Goal: Information Seeking & Learning: Learn about a topic

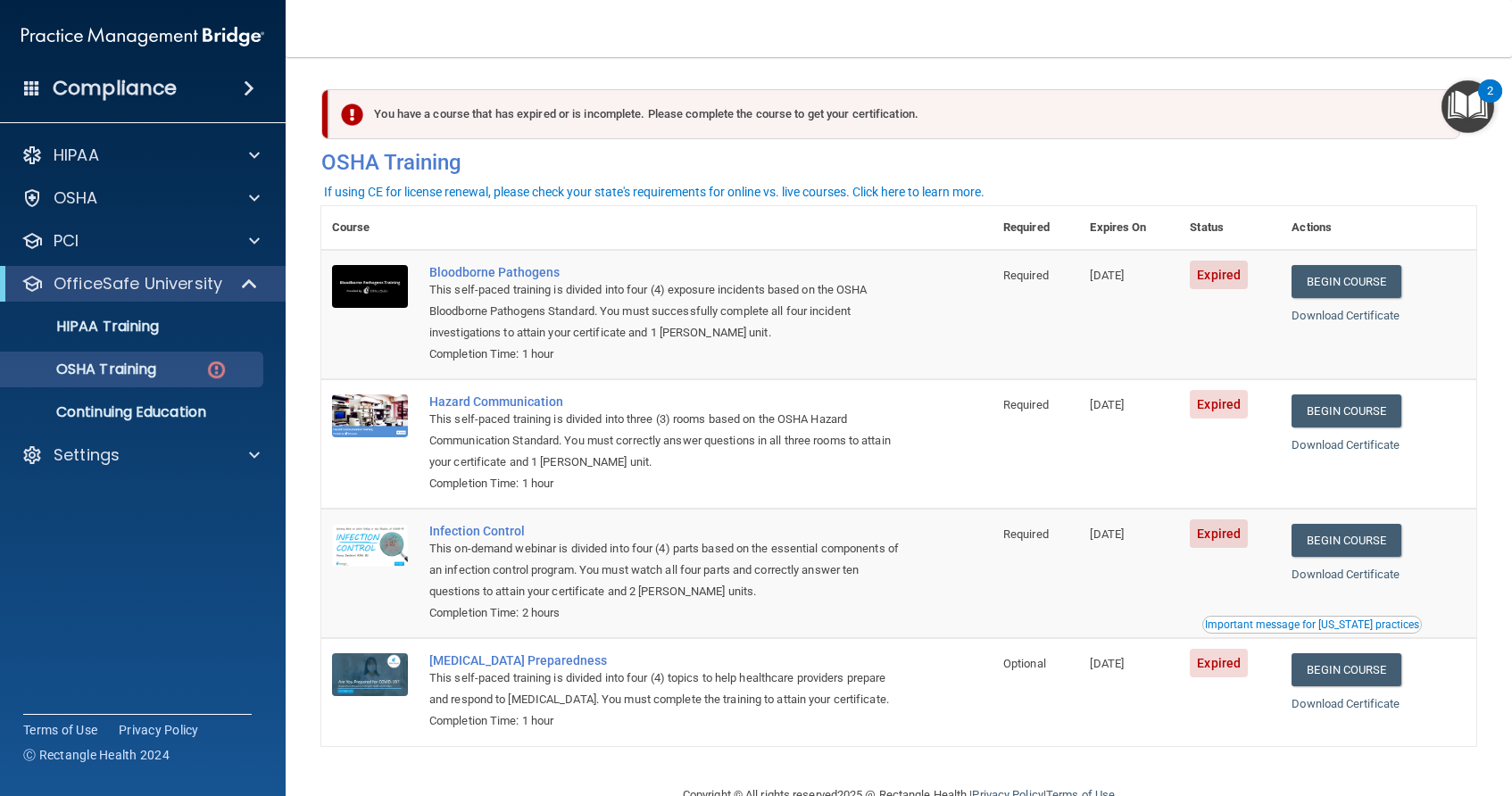
click at [1476, 681] on main "You have a course that has expired or is incomplete. Please complete the course…" at bounding box center [898, 426] width 1227 height 739
click at [1476, 630] on main "You have a course that has expired or is incomplete. Please complete the course…" at bounding box center [898, 426] width 1227 height 739
click at [1343, 415] on link "Begin Course" at bounding box center [1346, 410] width 109 height 33
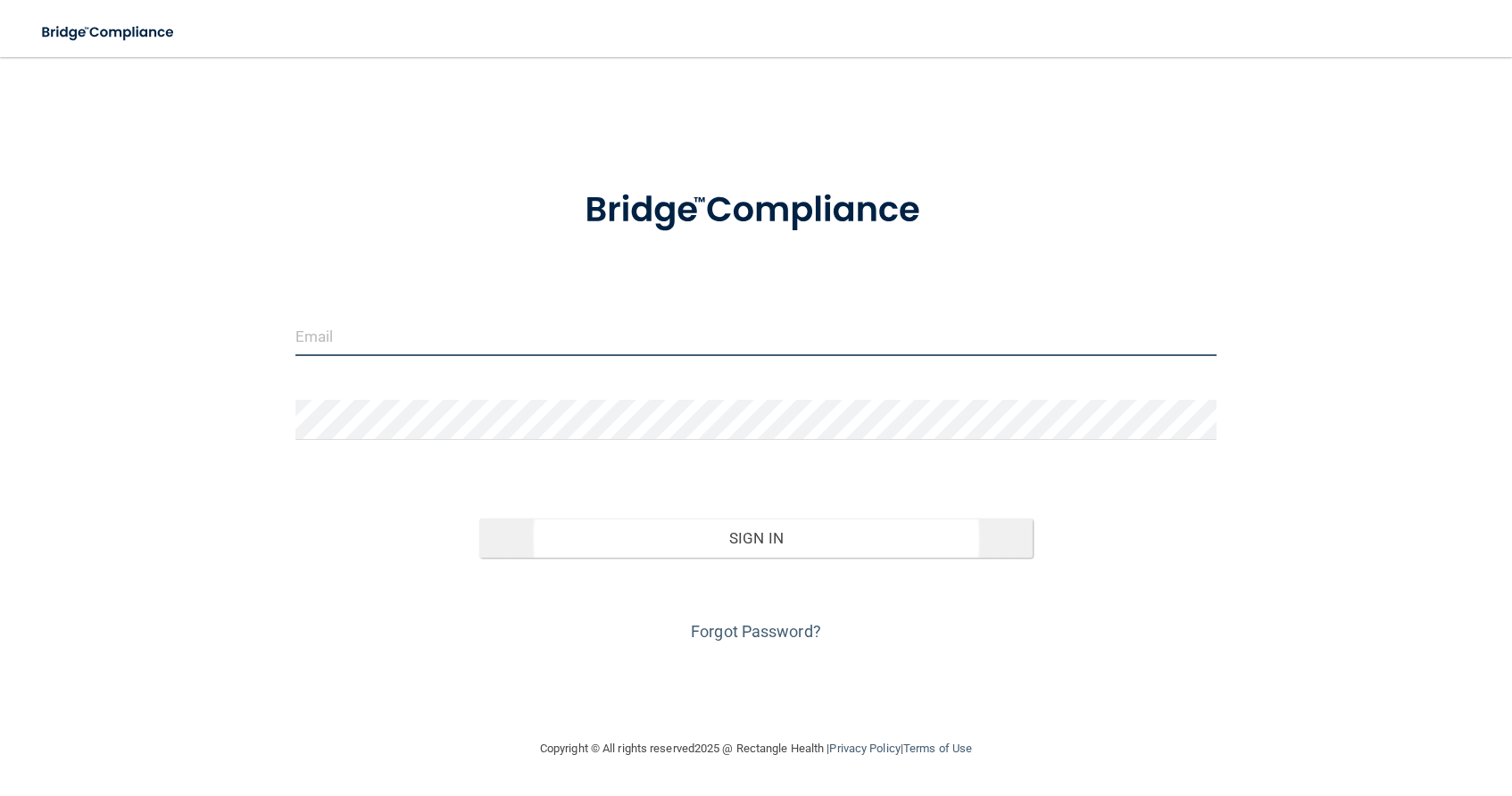
type input "[EMAIL_ADDRESS][DOMAIN_NAME]"
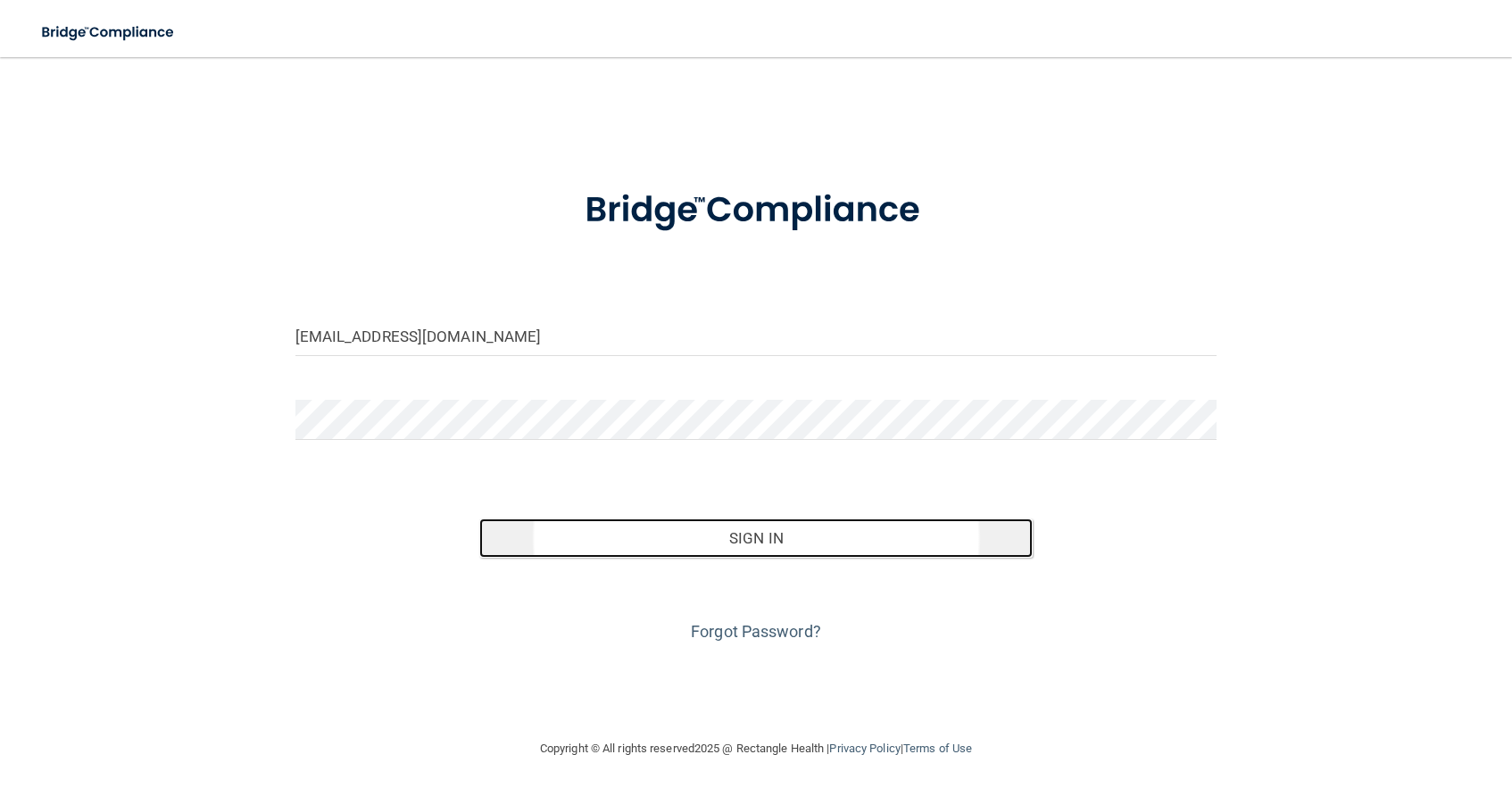
click at [754, 540] on button "Sign In" at bounding box center [756, 538] width 554 height 40
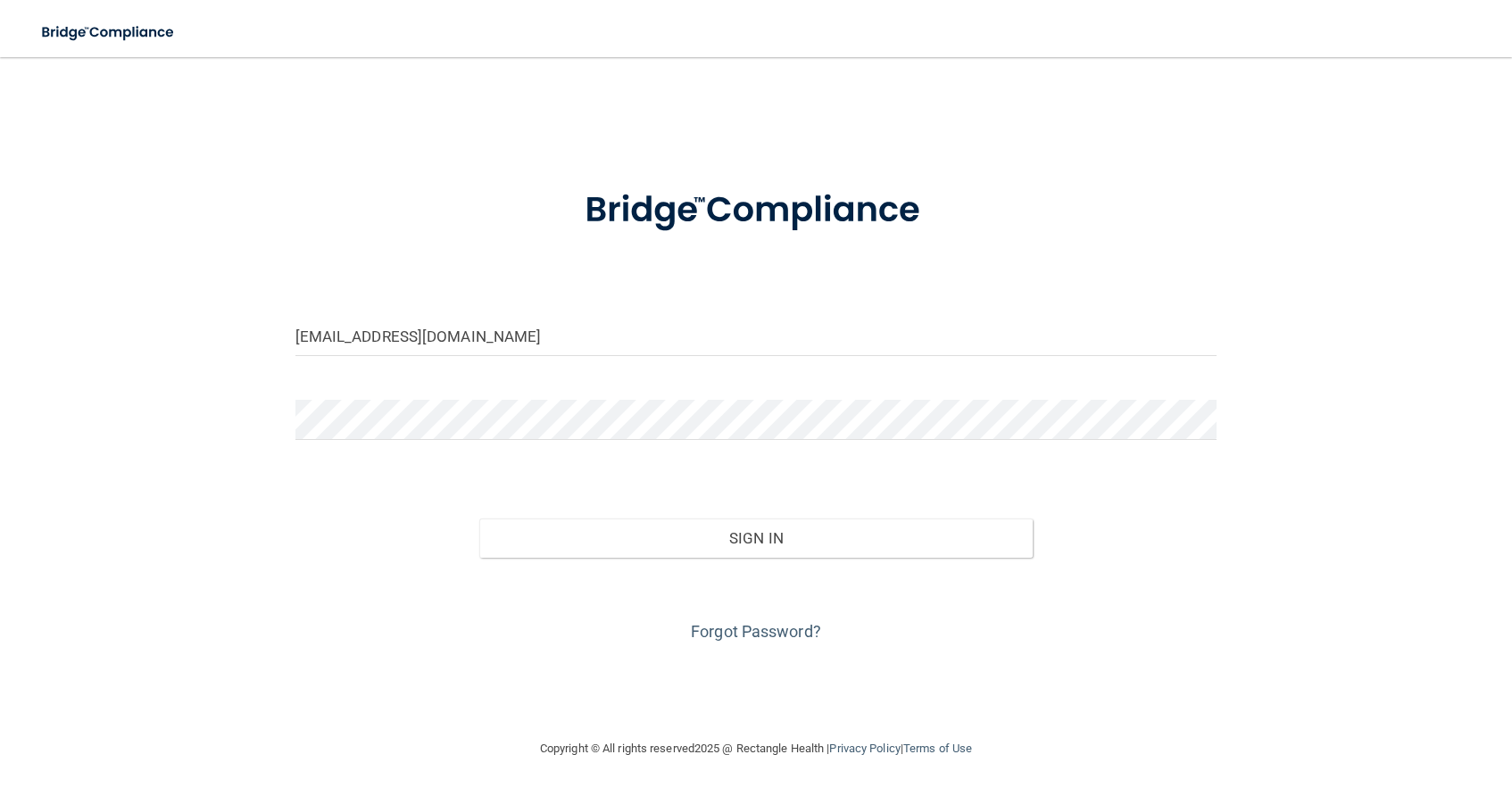
click at [717, 559] on div "Forgot Password?" at bounding box center [757, 602] width 949 height 89
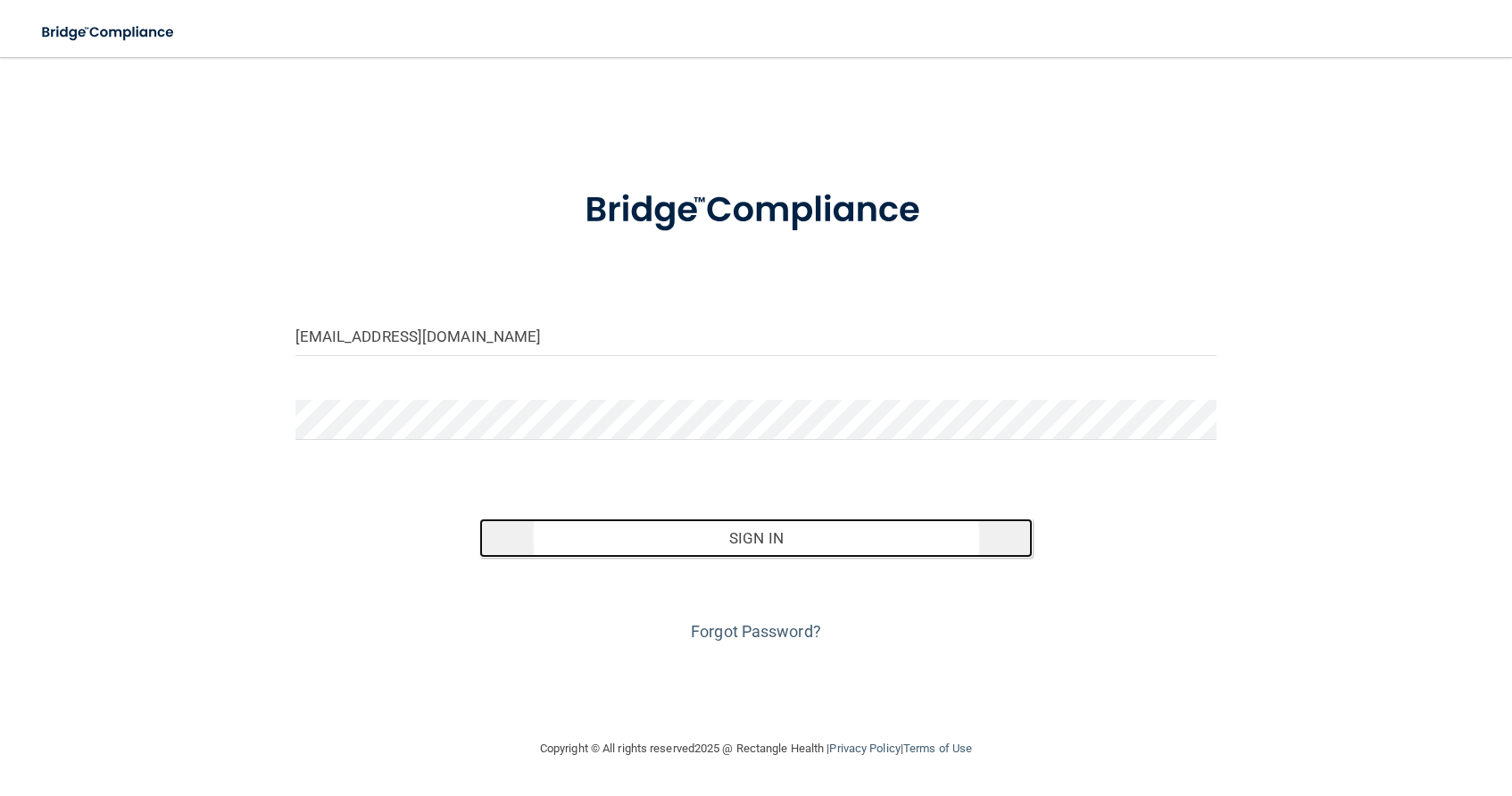
click at [737, 533] on button "Sign In" at bounding box center [756, 538] width 554 height 40
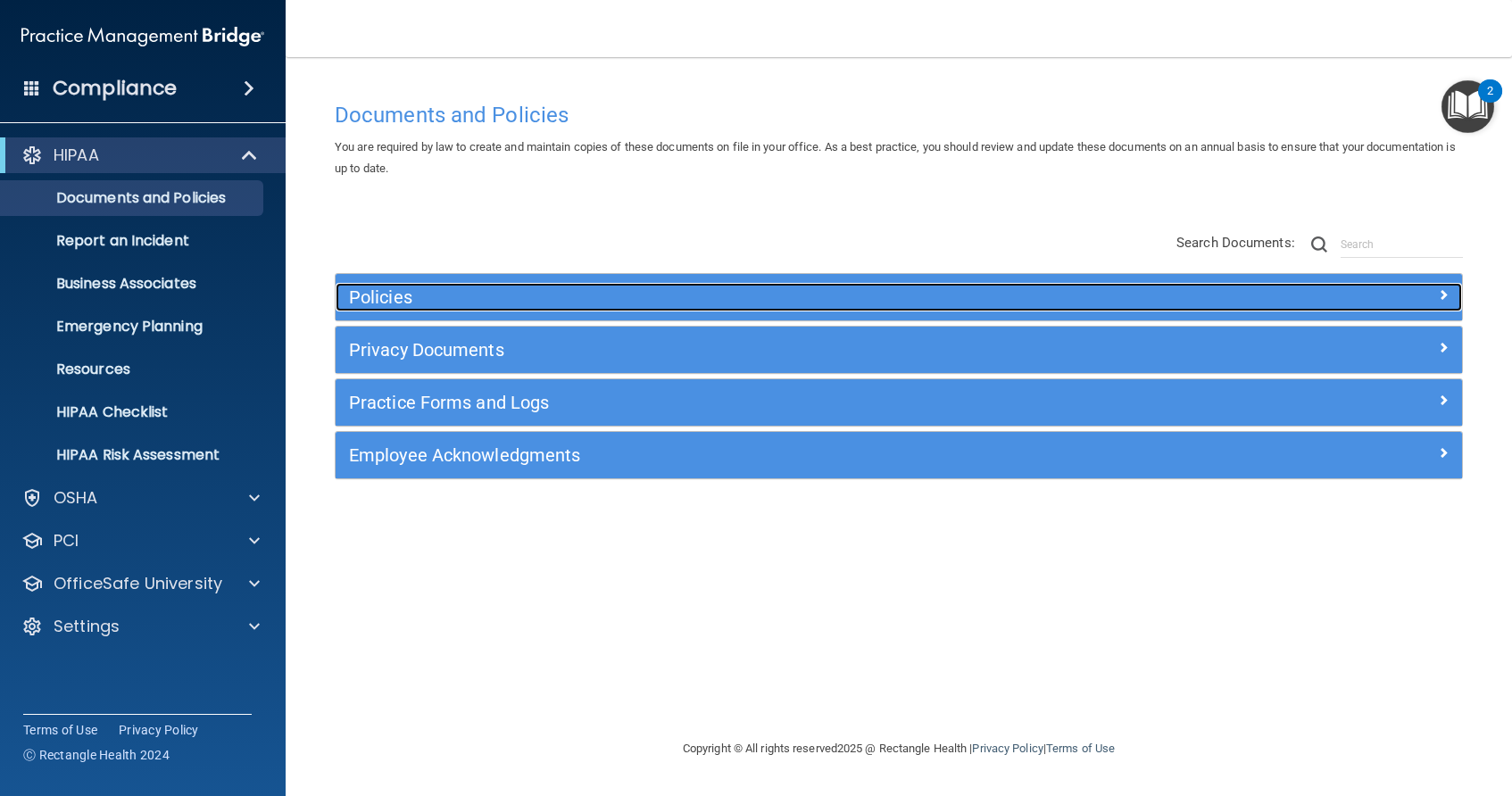
click at [1410, 307] on div "Policies" at bounding box center [898, 297] width 1126 height 28
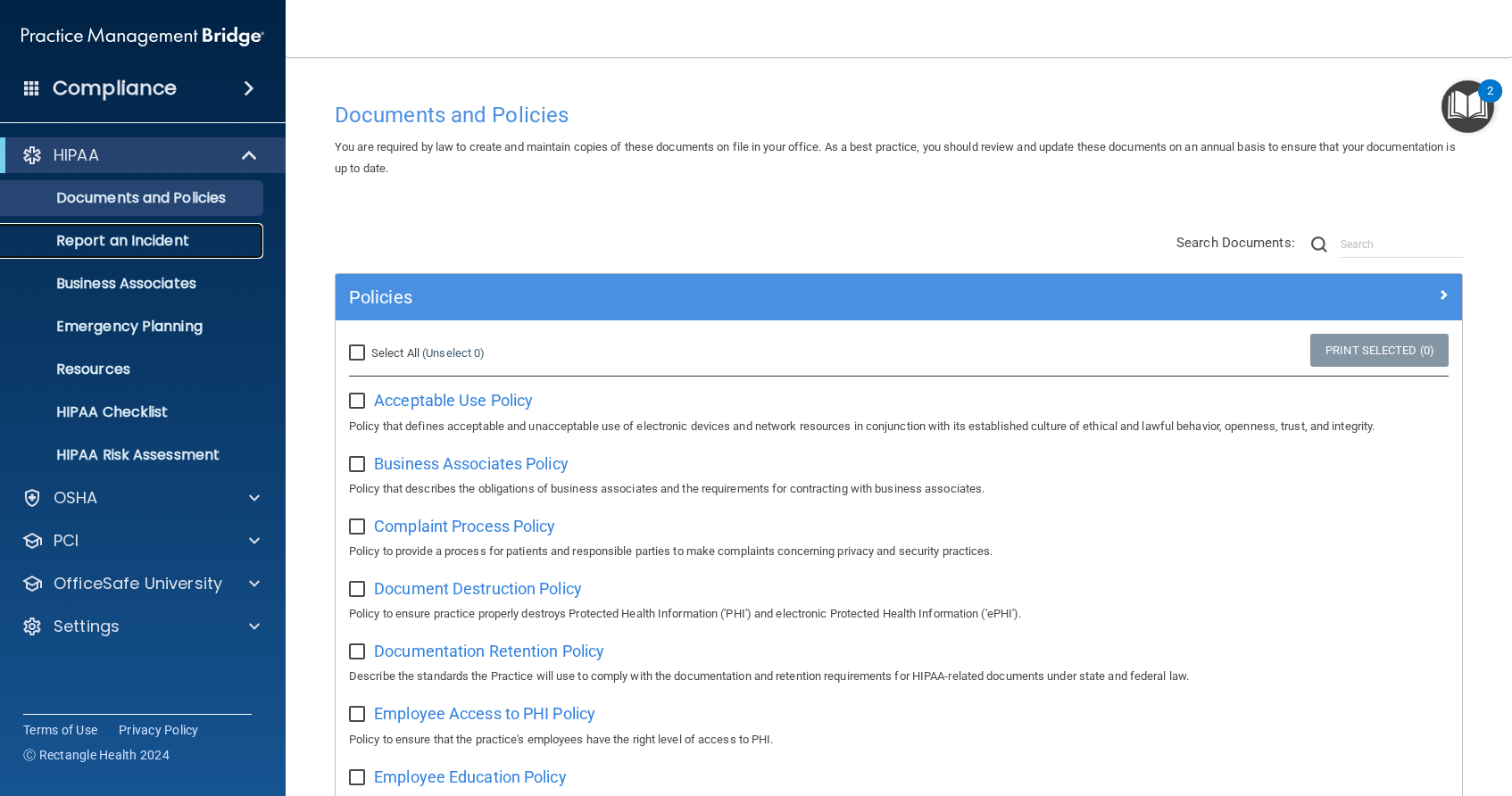
click at [175, 232] on p "Report an Incident" at bounding box center [133, 240] width 244 height 18
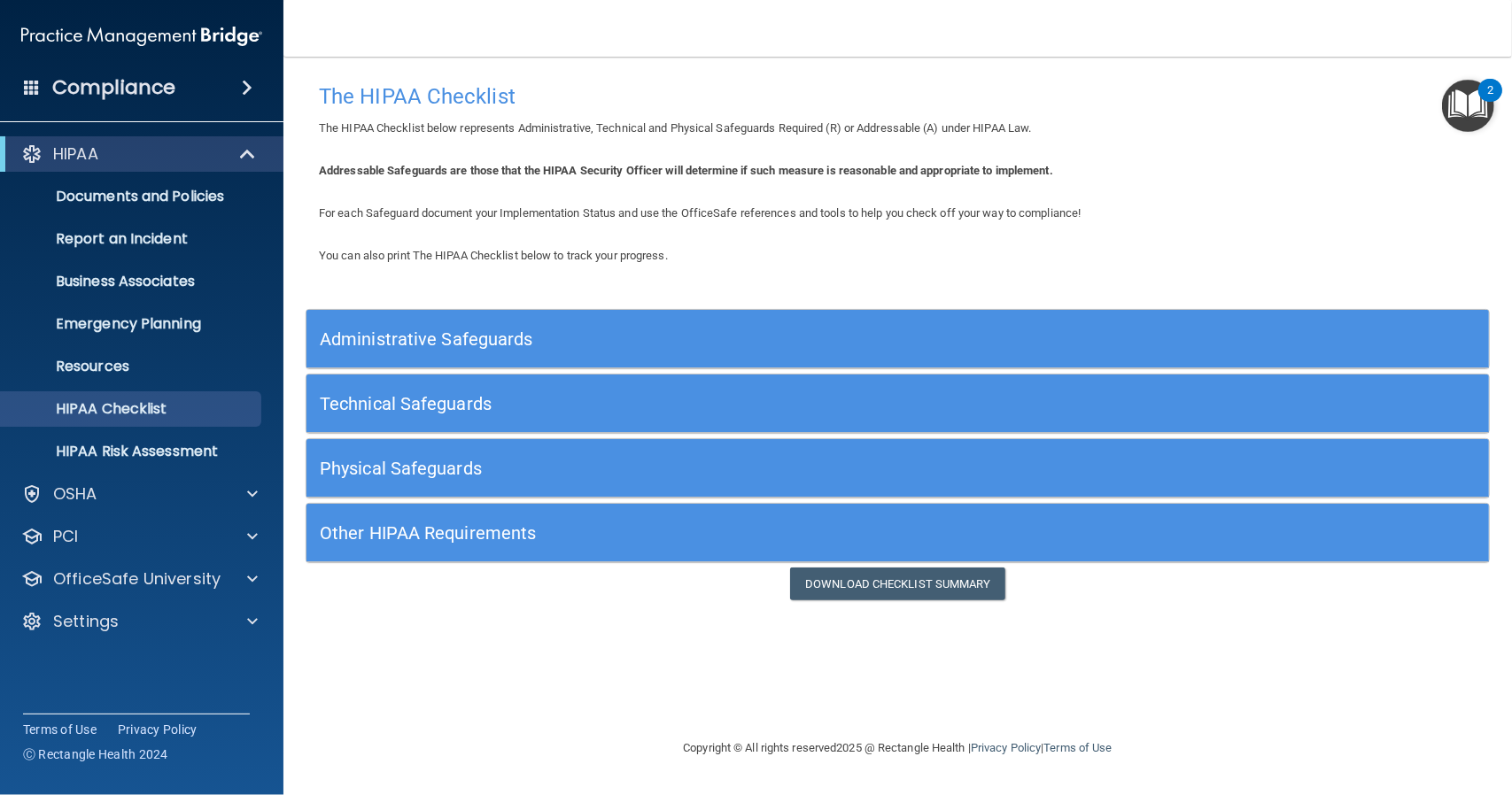
click at [524, 342] on h5 "Administrative Safeguards" at bounding box center [749, 339] width 861 height 20
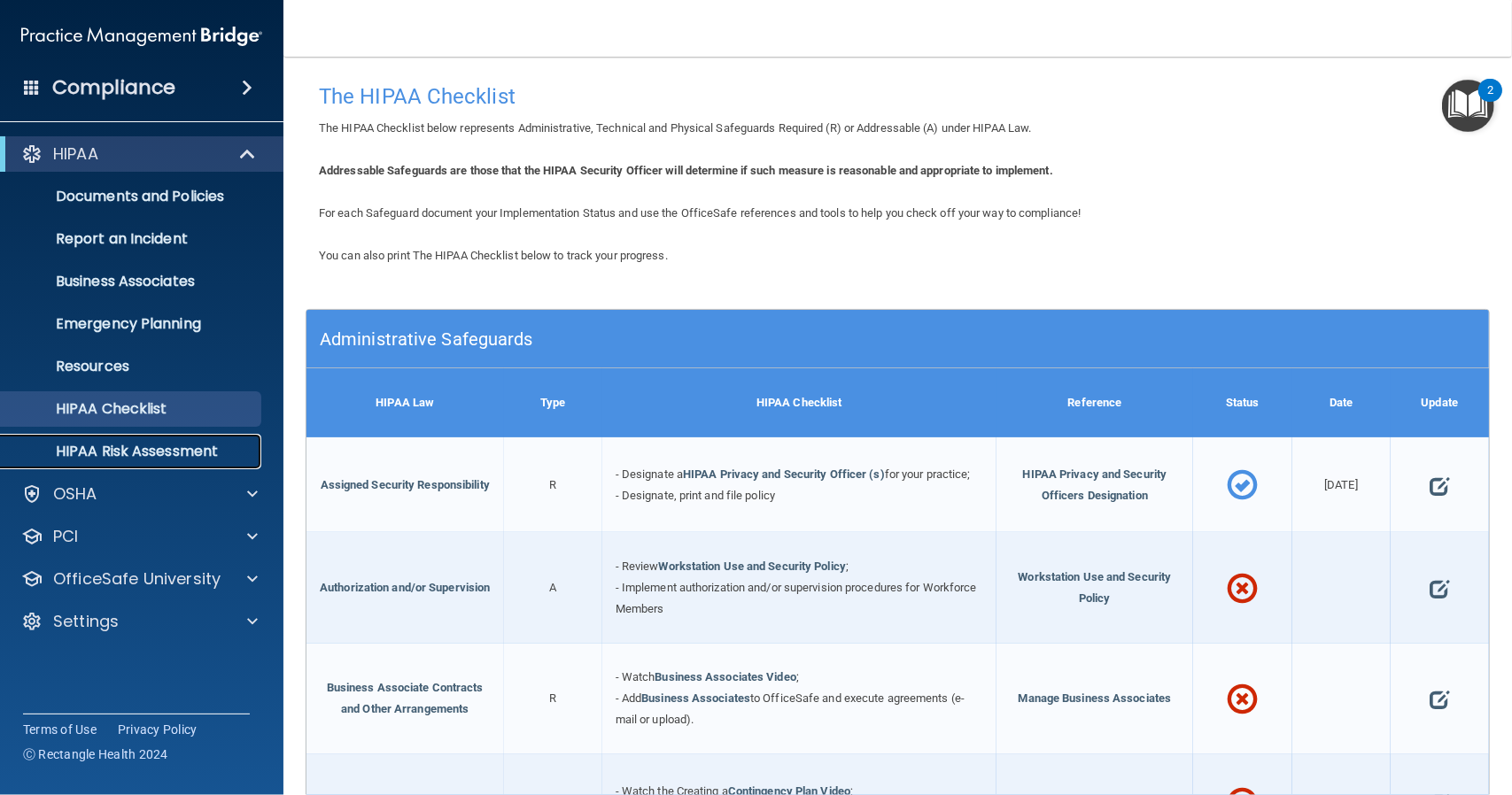
click at [182, 452] on p "HIPAA Risk Assessment" at bounding box center [132, 451] width 242 height 18
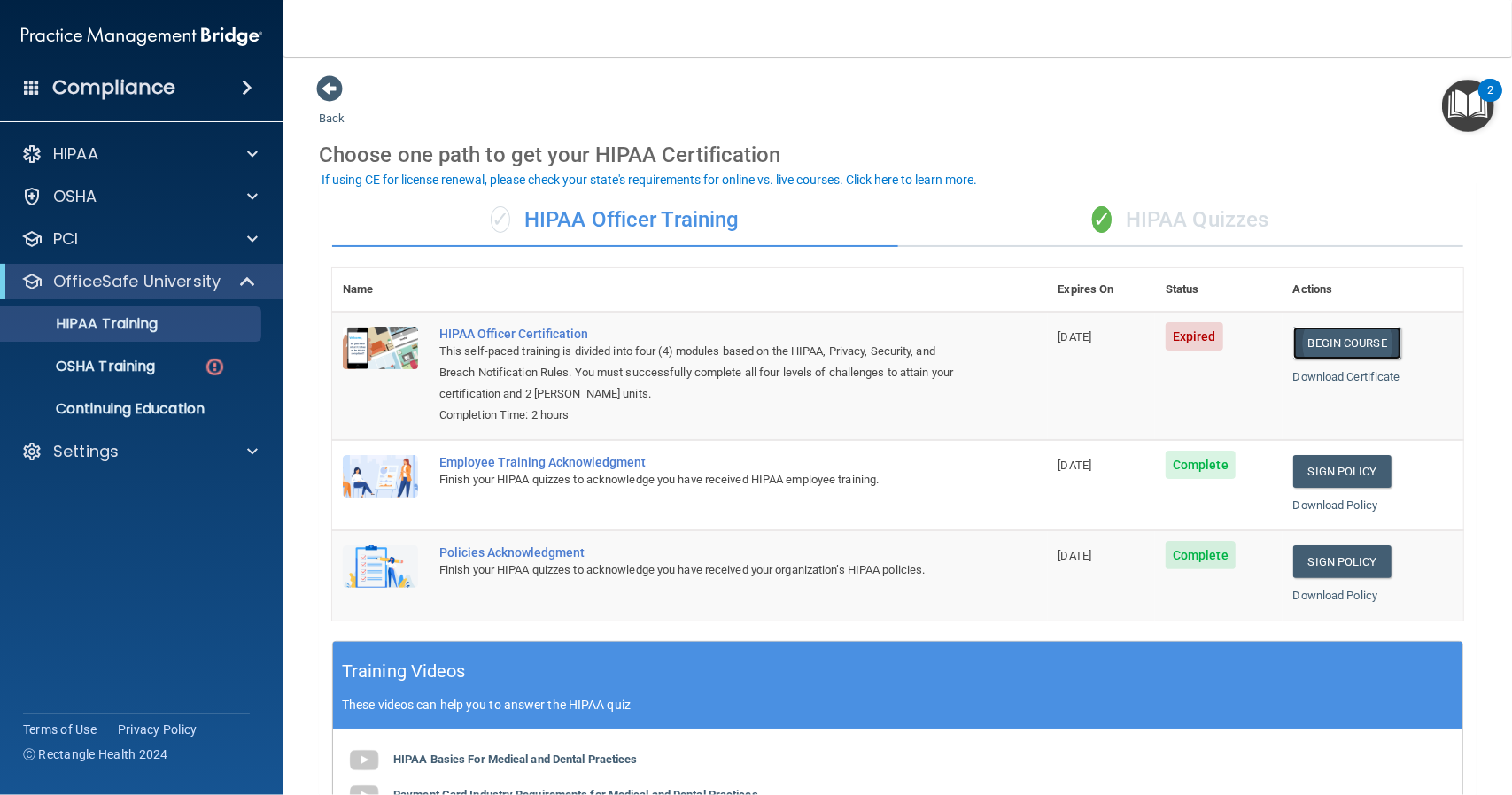
click at [1328, 334] on link "Begin Course" at bounding box center [1348, 343] width 108 height 33
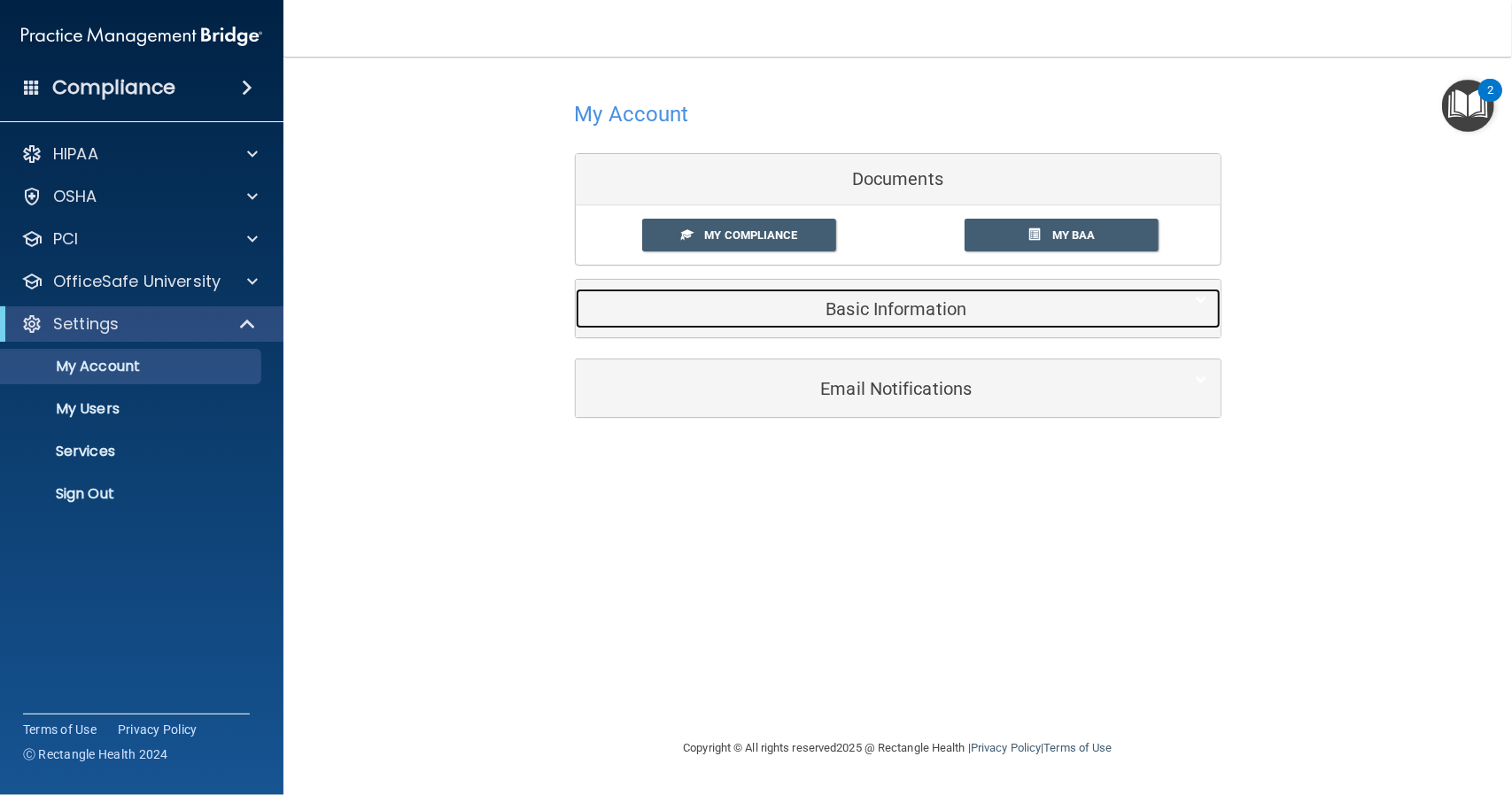
click at [910, 312] on h5 "Basic Information" at bounding box center [871, 308] width 564 height 20
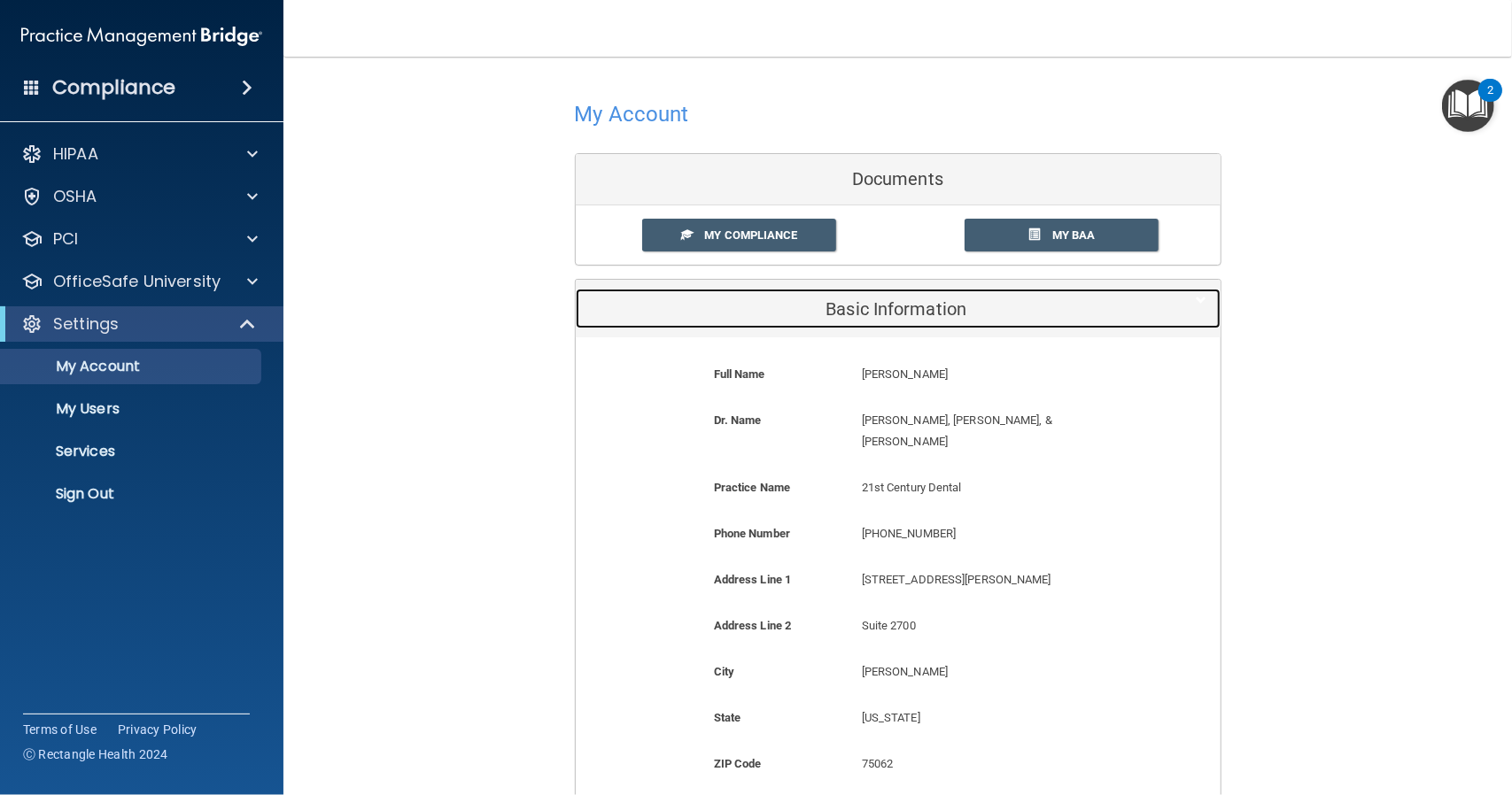
scroll to position [279, 0]
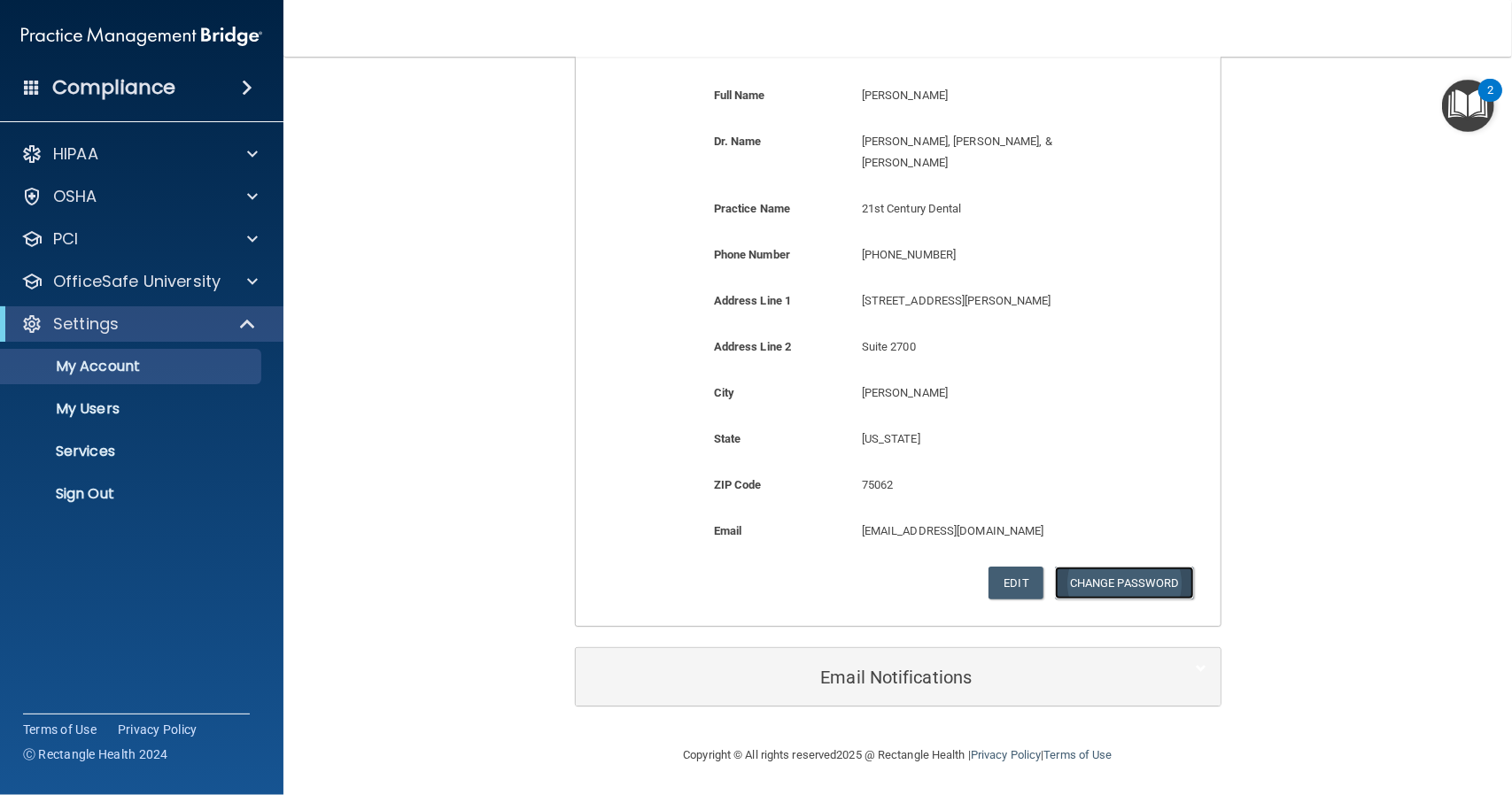
click at [1104, 576] on button "Change Password" at bounding box center [1124, 583] width 139 height 33
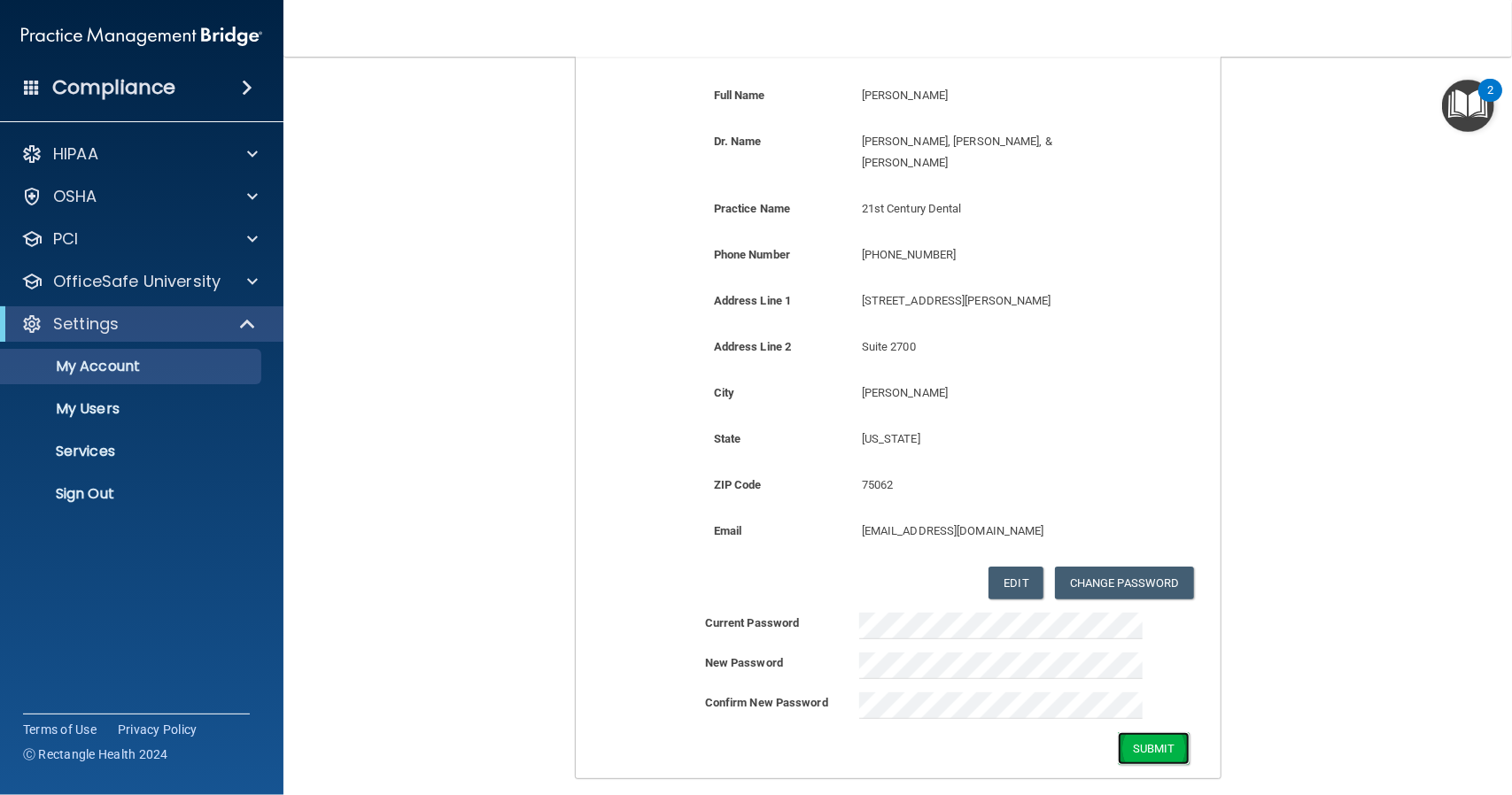
click at [1153, 746] on button "Submit" at bounding box center [1153, 748] width 72 height 33
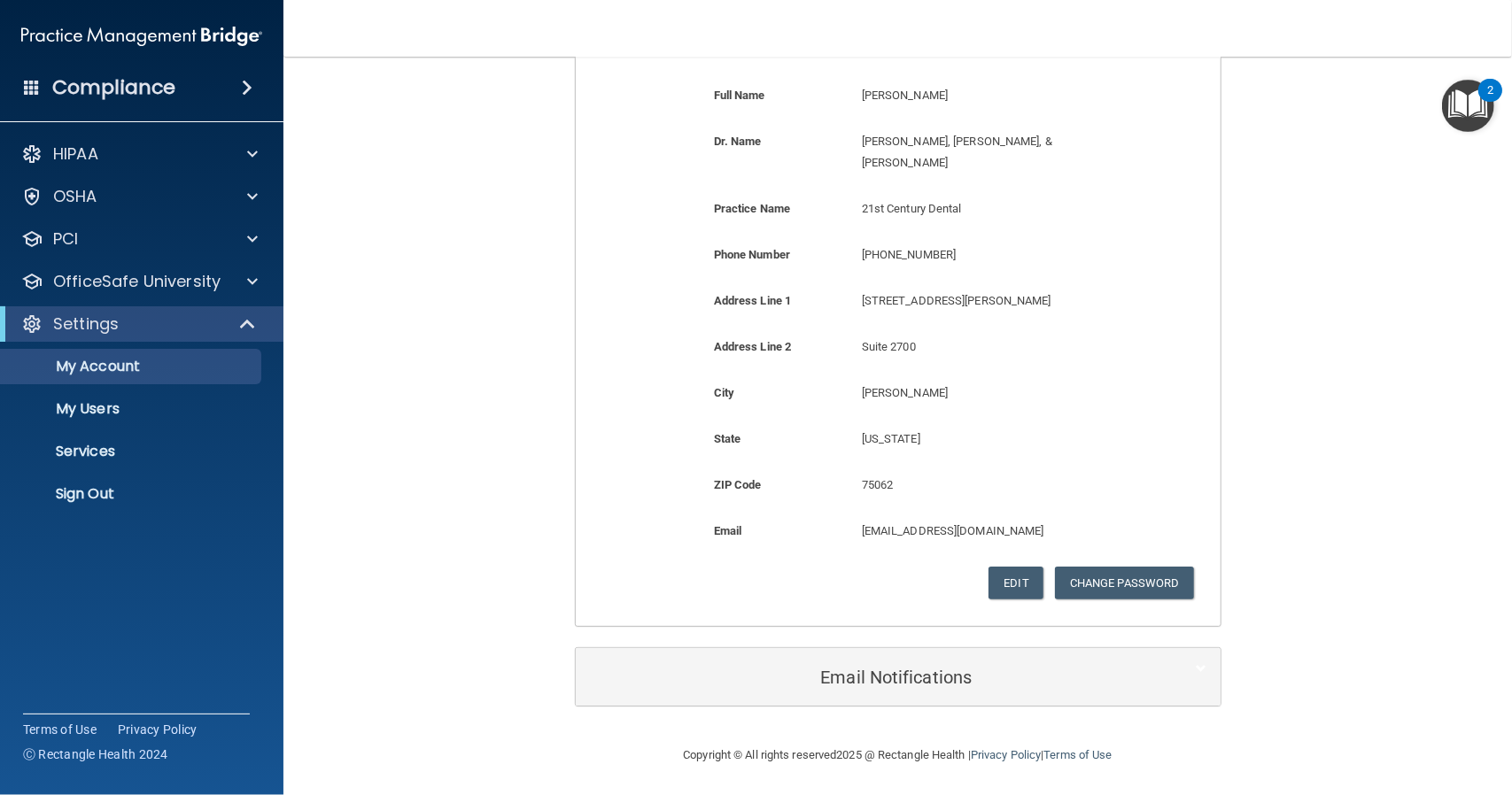
click at [939, 748] on div "Copyright © All rights reserved 2025 @ Rectangle Health | Privacy Policy | Term…" at bounding box center [898, 755] width 647 height 57
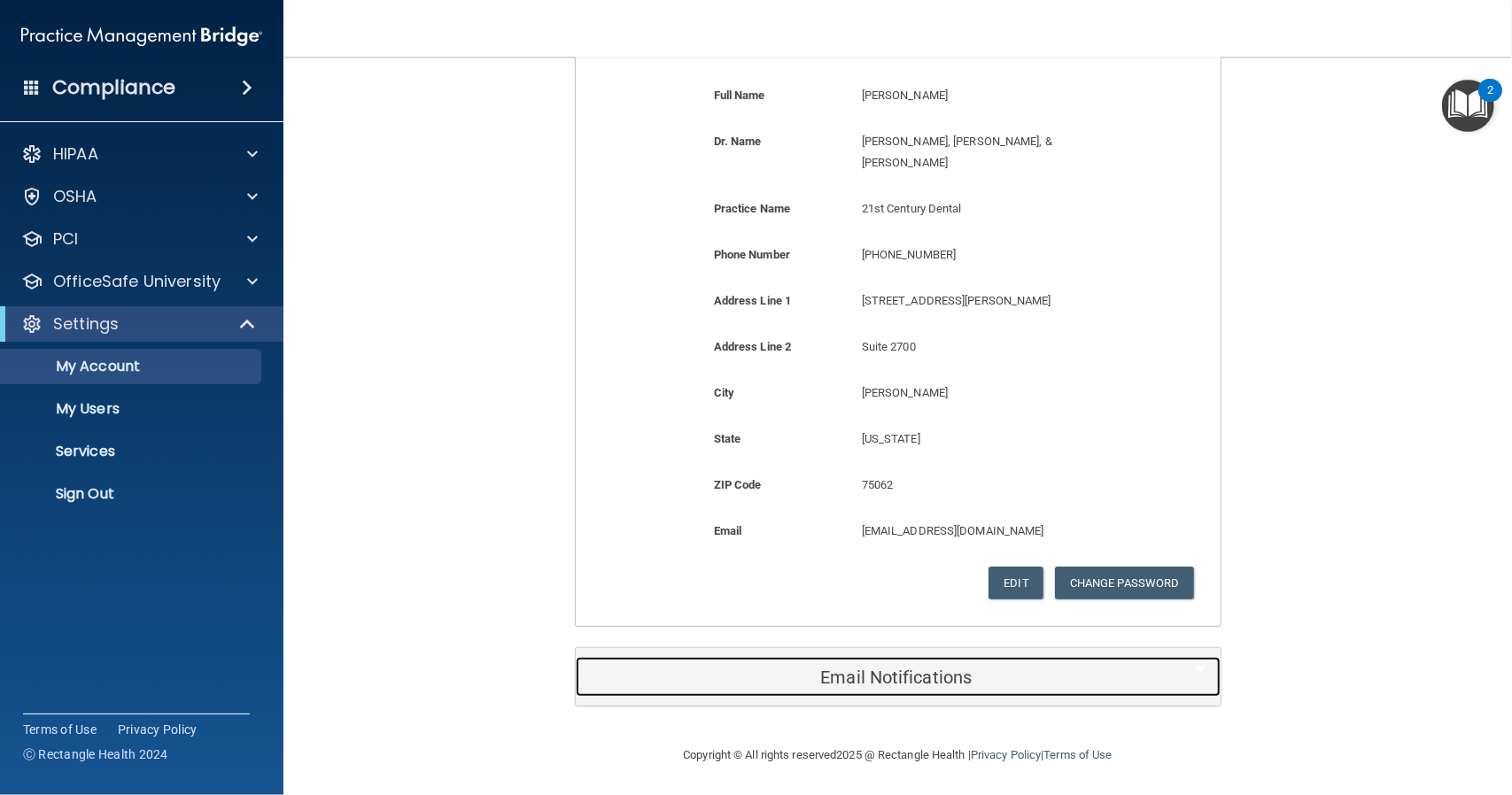
click at [963, 687] on div "Email Notifications" at bounding box center [871, 676] width 591 height 40
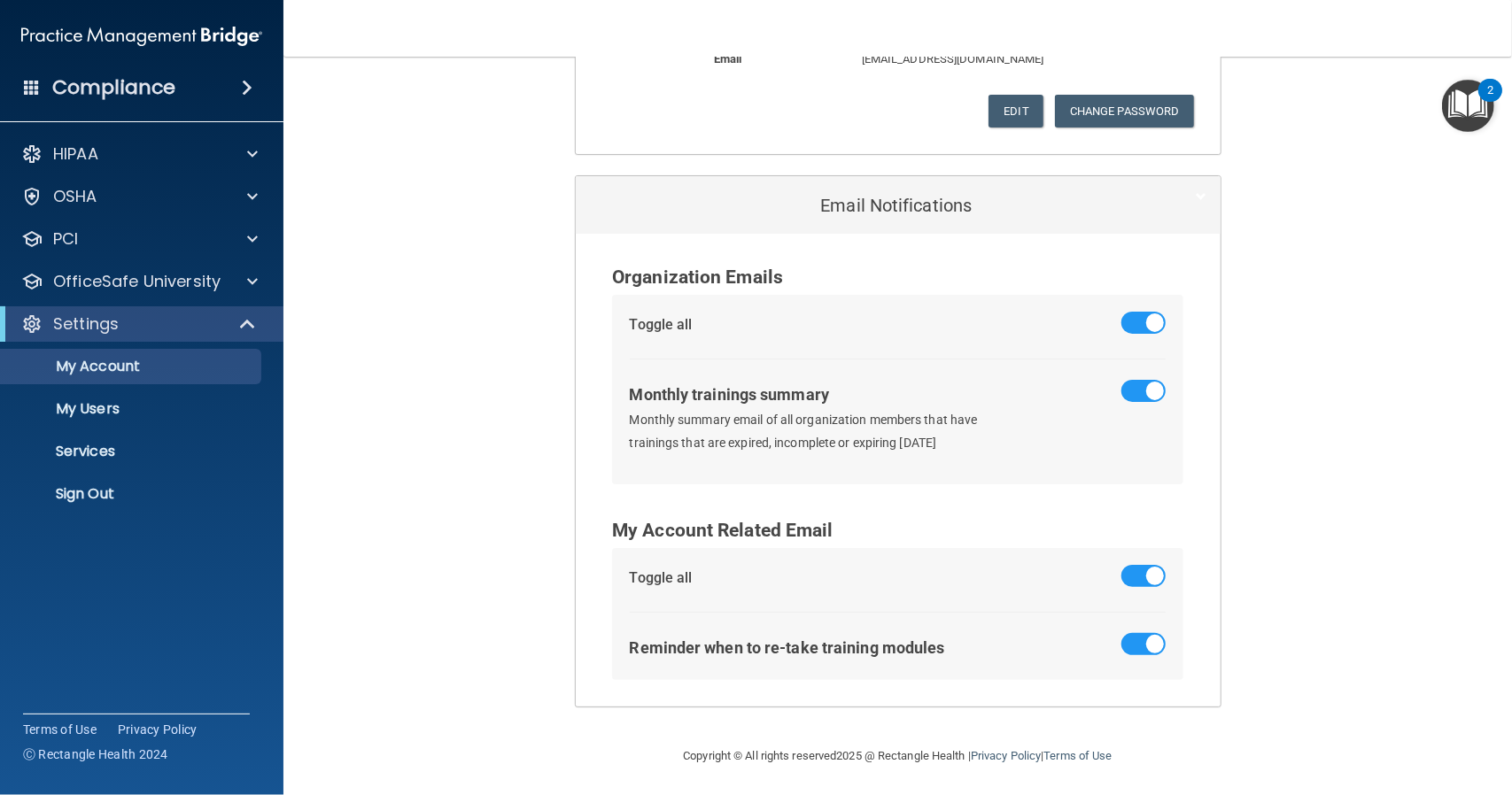
click at [1469, 104] on img "Open Resource Center, 2 new notifications" at bounding box center [1468, 106] width 52 height 52
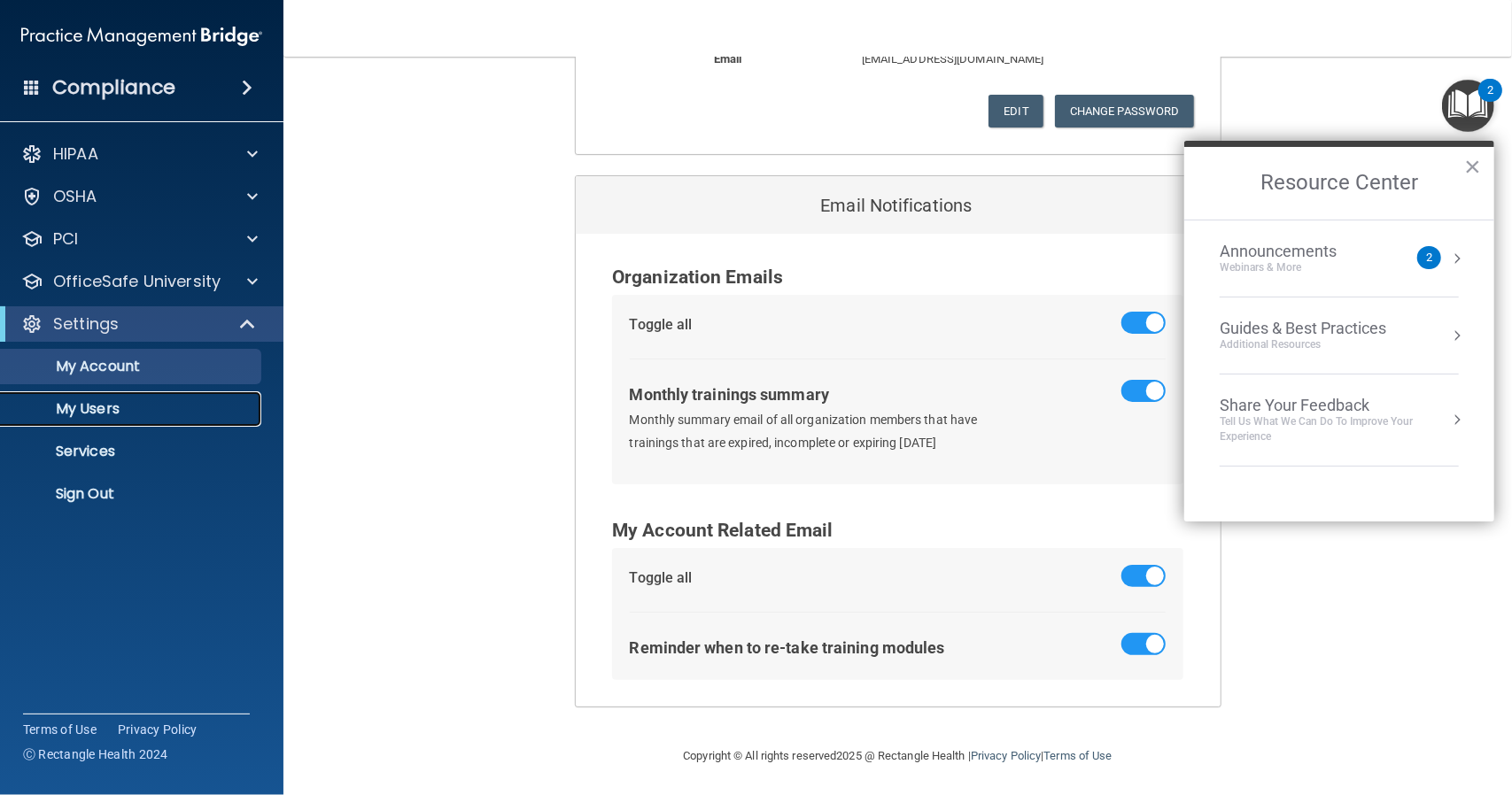
click at [102, 405] on p "My Users" at bounding box center [132, 409] width 242 height 18
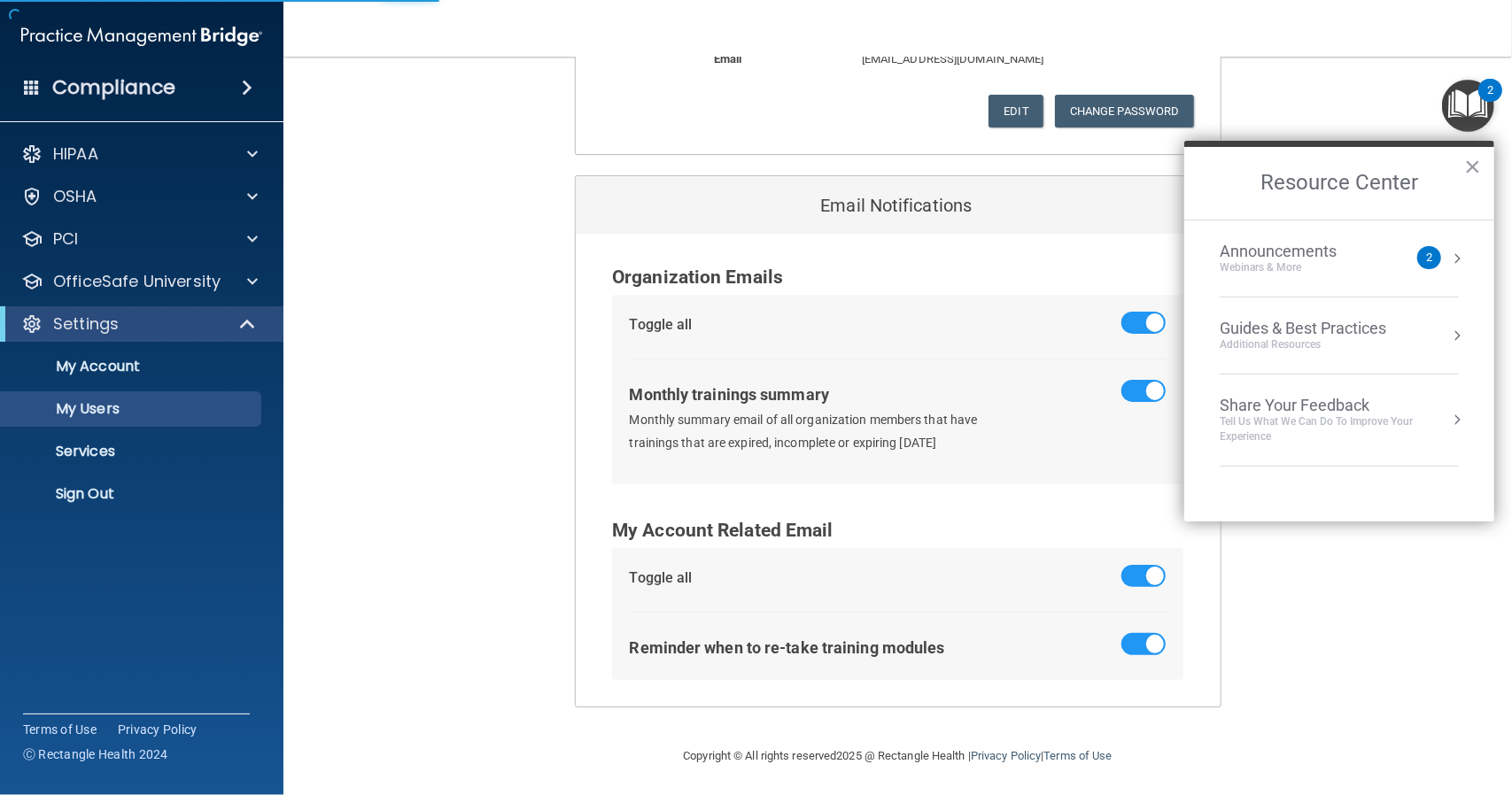
select select "20"
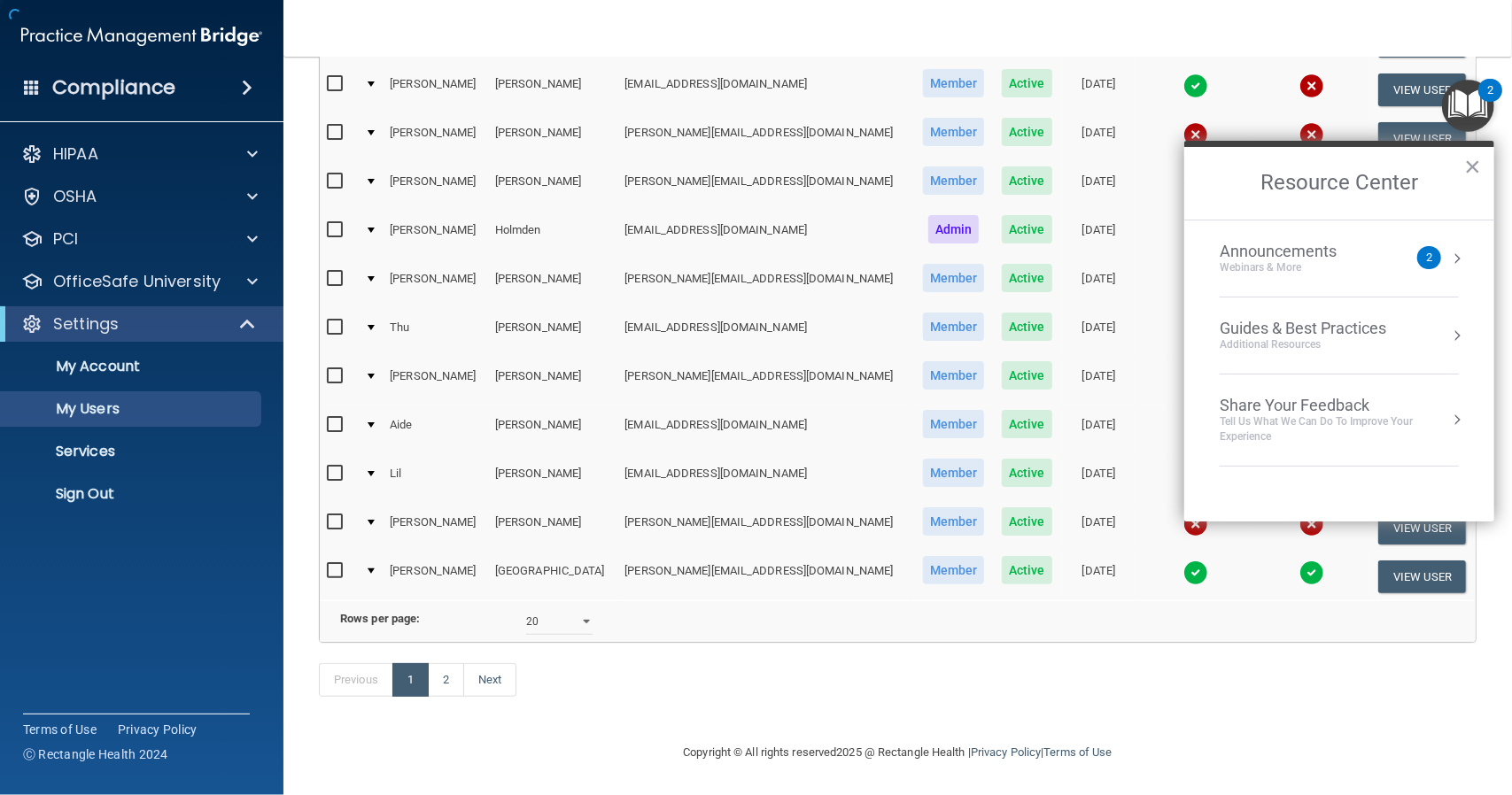
scroll to position [662, 0]
click at [1476, 169] on button "×" at bounding box center [1473, 166] width 17 height 28
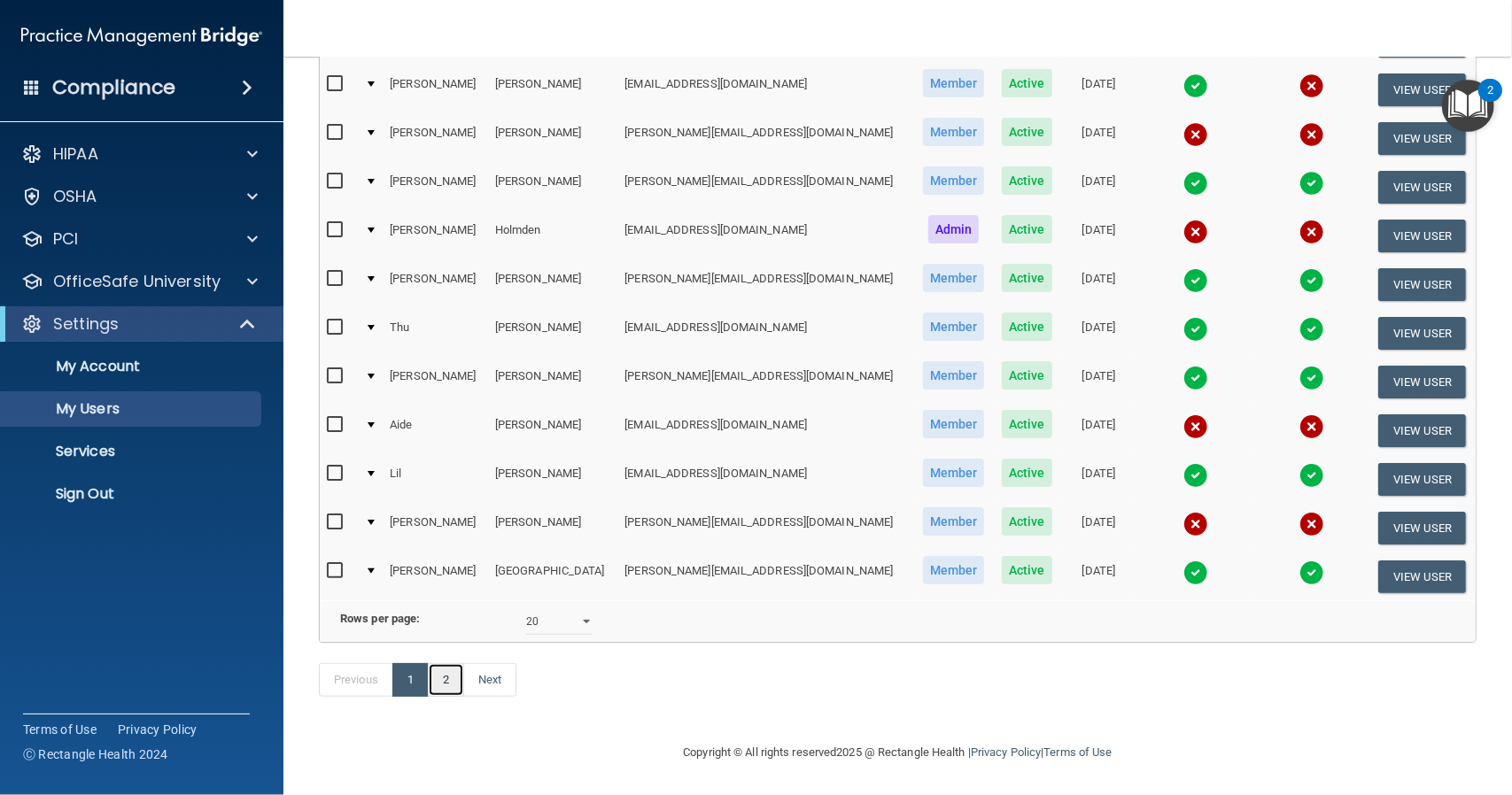
click at [460, 685] on link "2" at bounding box center [446, 680] width 36 height 34
select select "20"
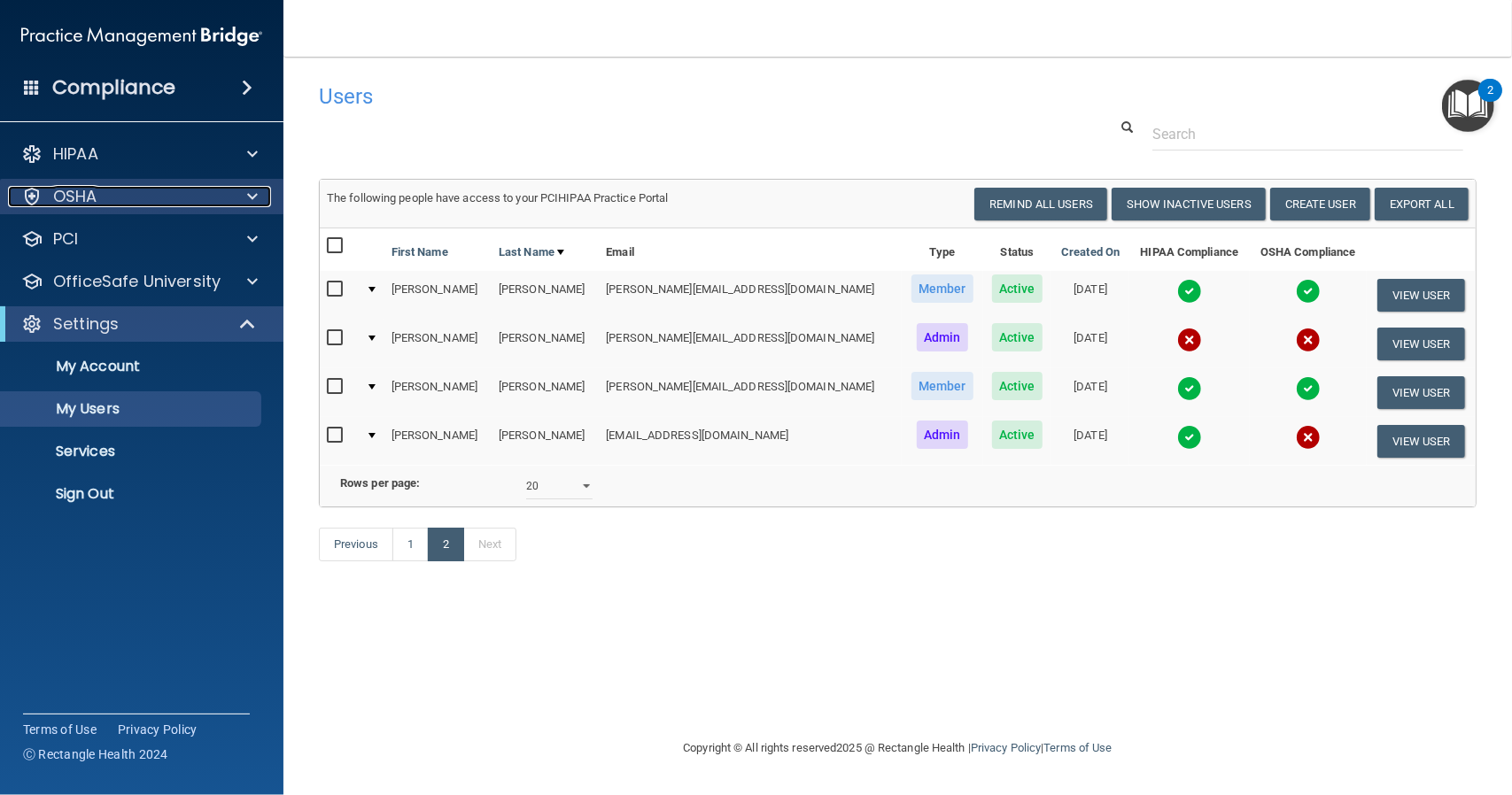
click at [251, 192] on span at bounding box center [252, 196] width 10 height 21
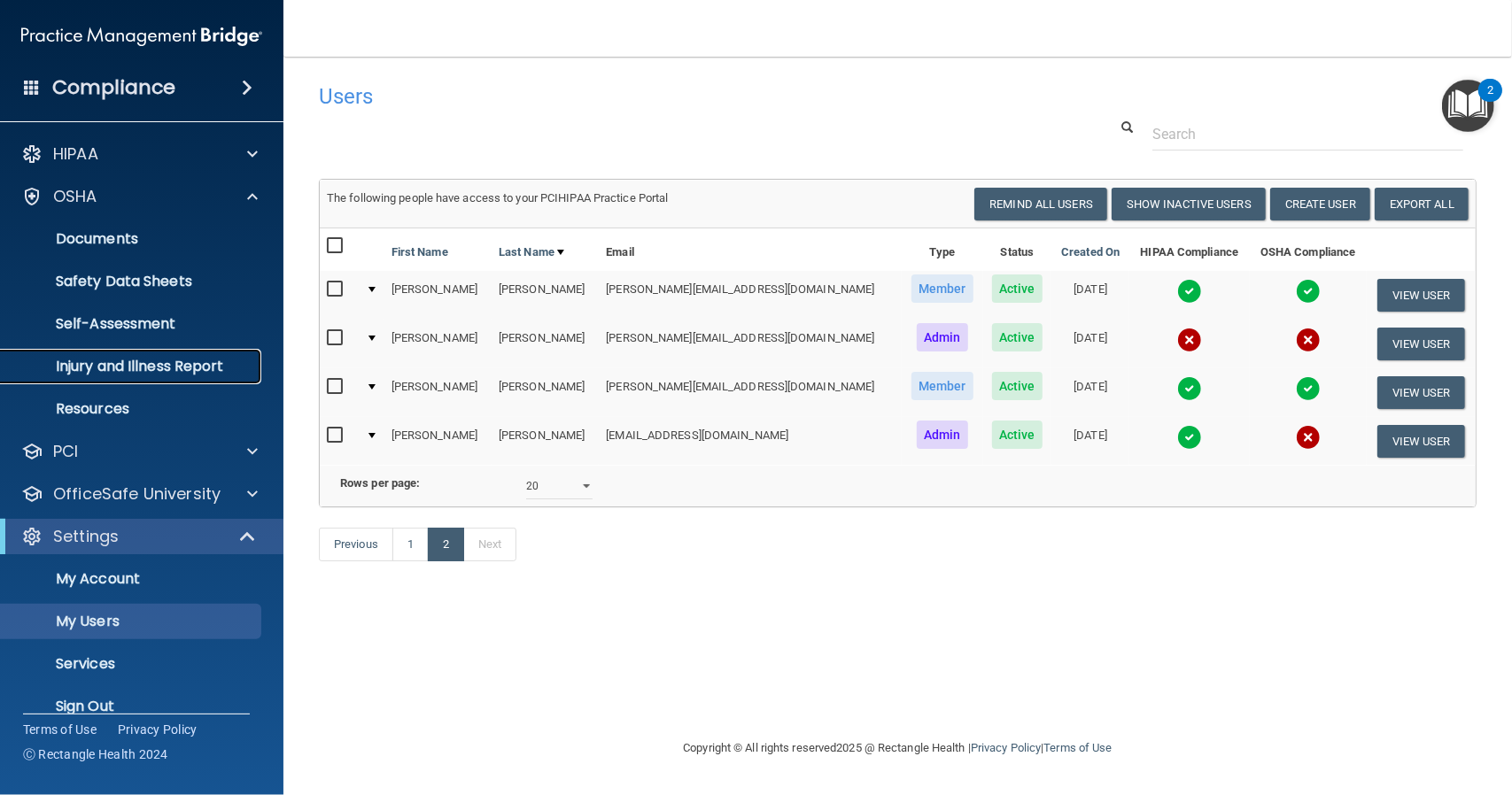
click at [158, 352] on link "Injury and Illness Report" at bounding box center [121, 367] width 279 height 35
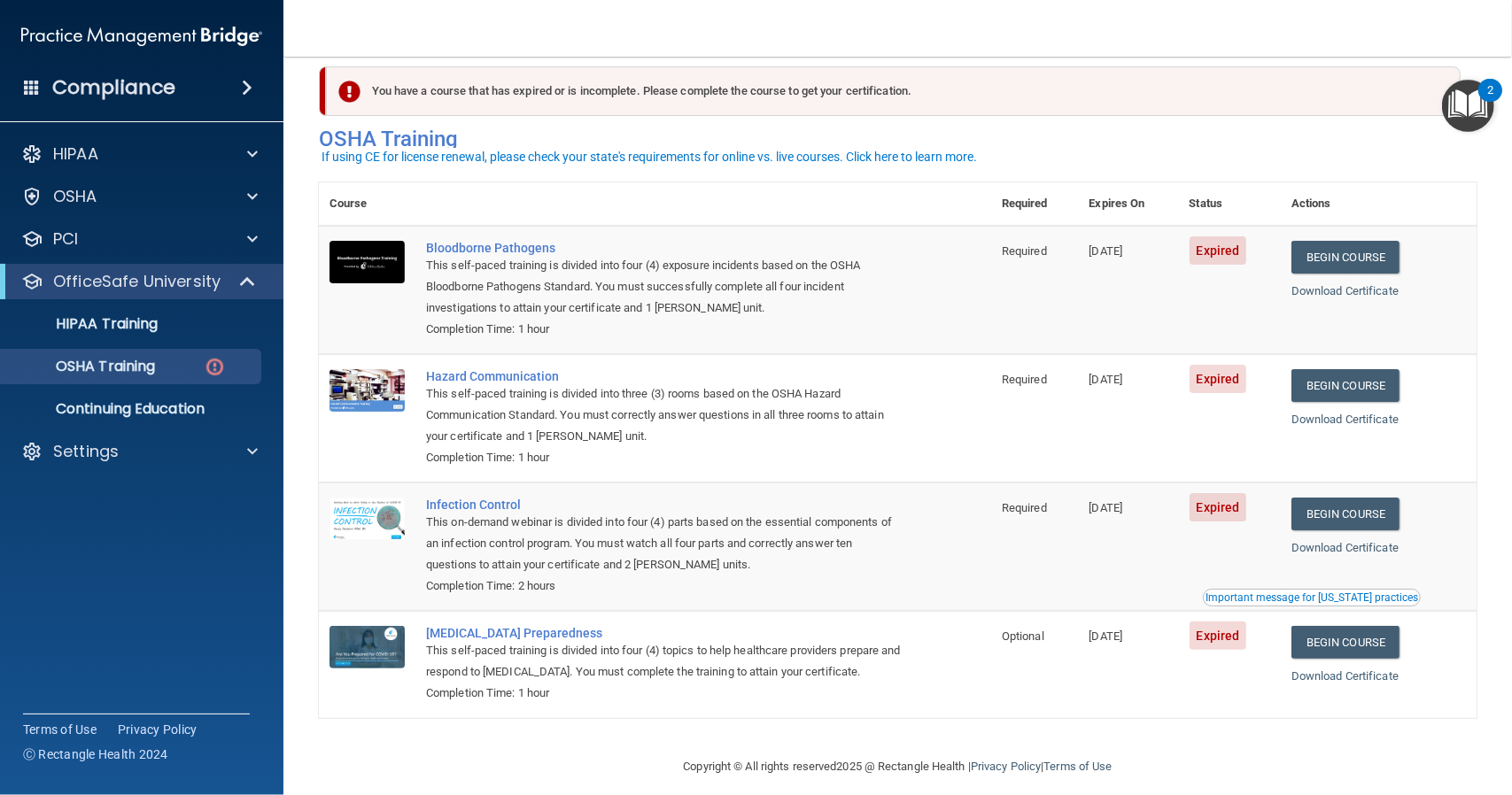
scroll to position [38, 0]
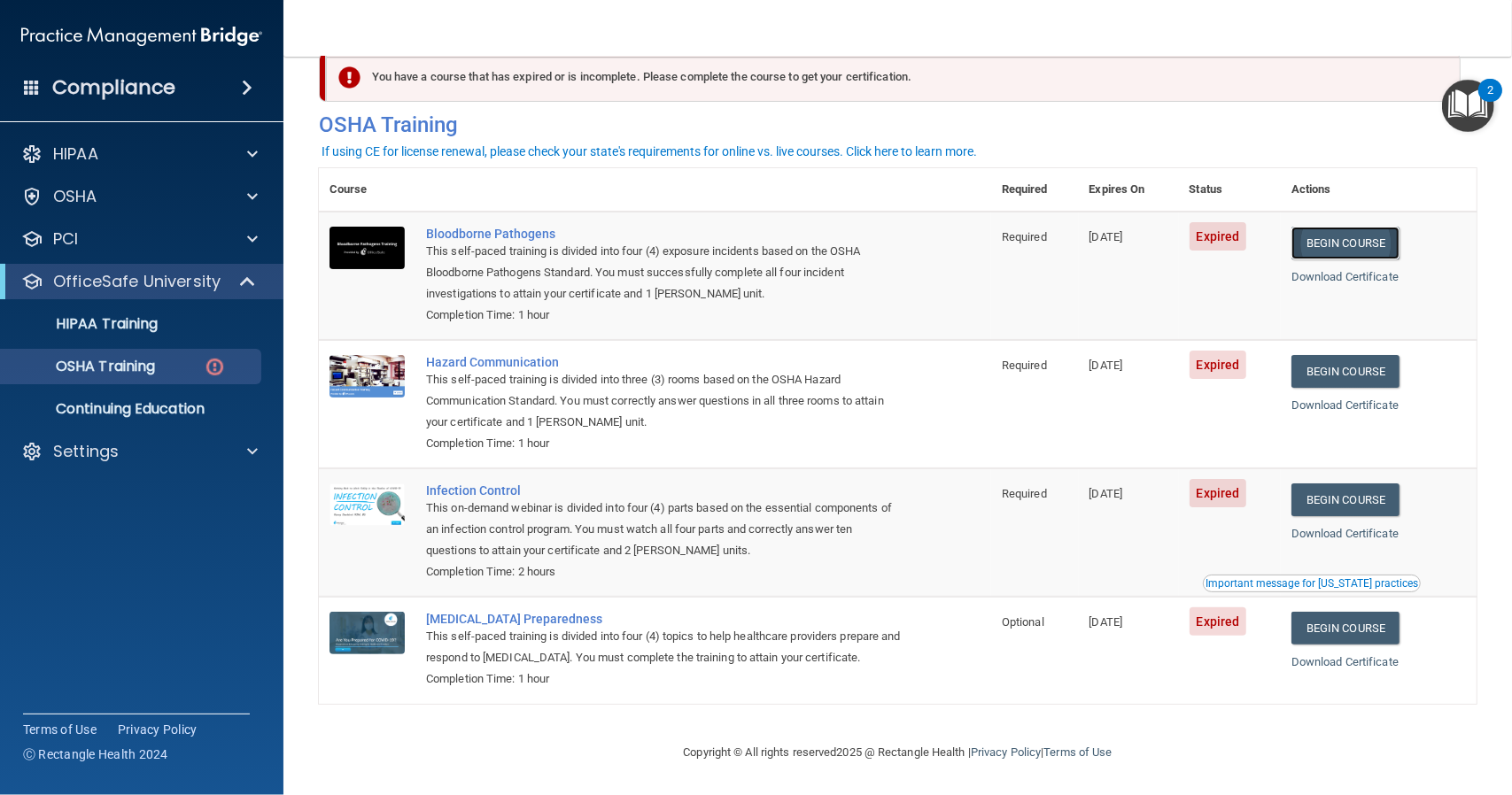
click at [1333, 243] on link "Begin Course" at bounding box center [1346, 243] width 108 height 33
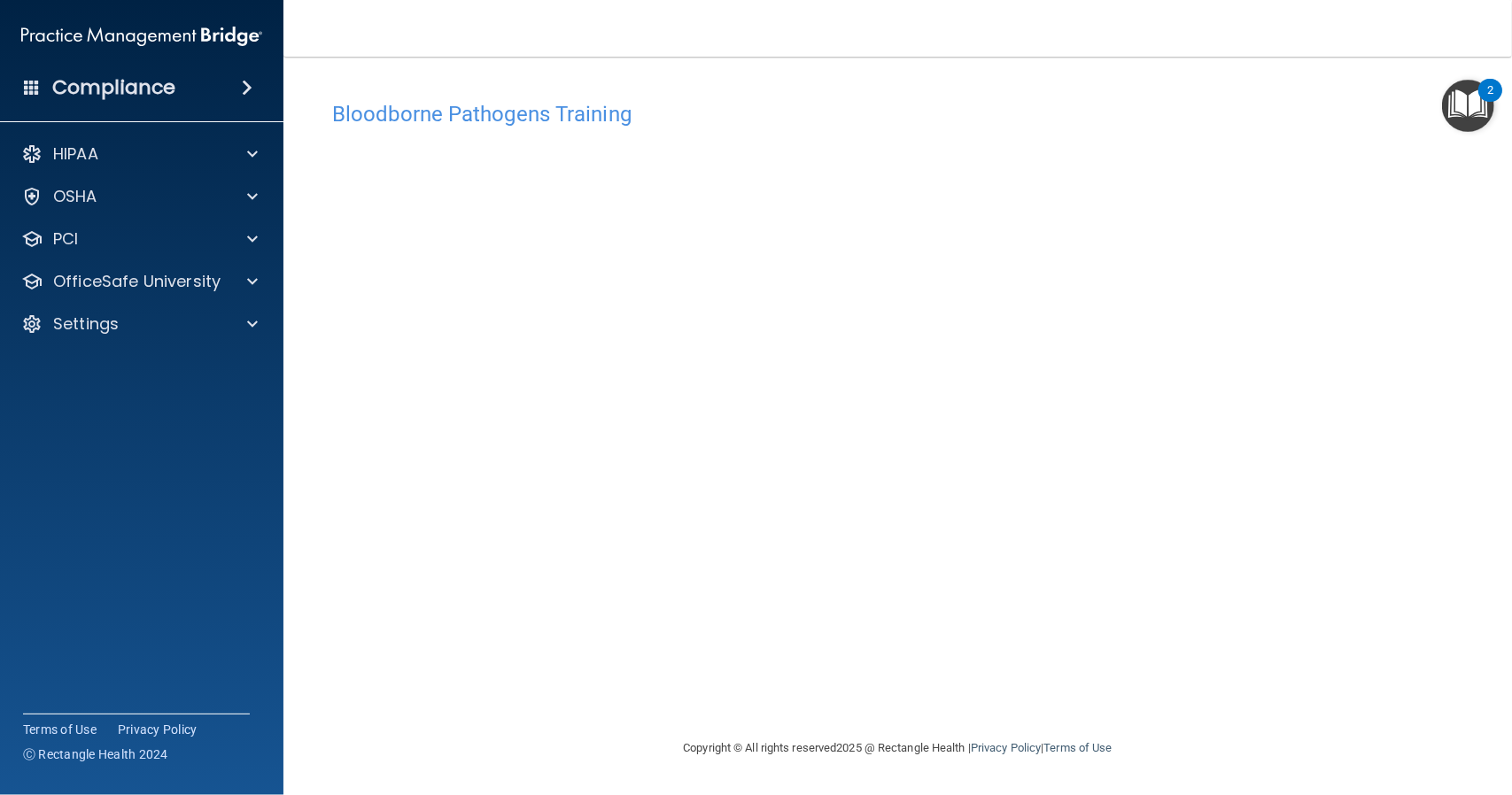
click at [249, 394] on accordion "HIPAA Documents and Policies Report an Incident Business Associates Emergency P…" at bounding box center [142, 347] width 284 height 436
click at [247, 294] on div "OfficeSafe University" at bounding box center [142, 282] width 284 height 35
click at [232, 289] on div at bounding box center [250, 281] width 44 height 21
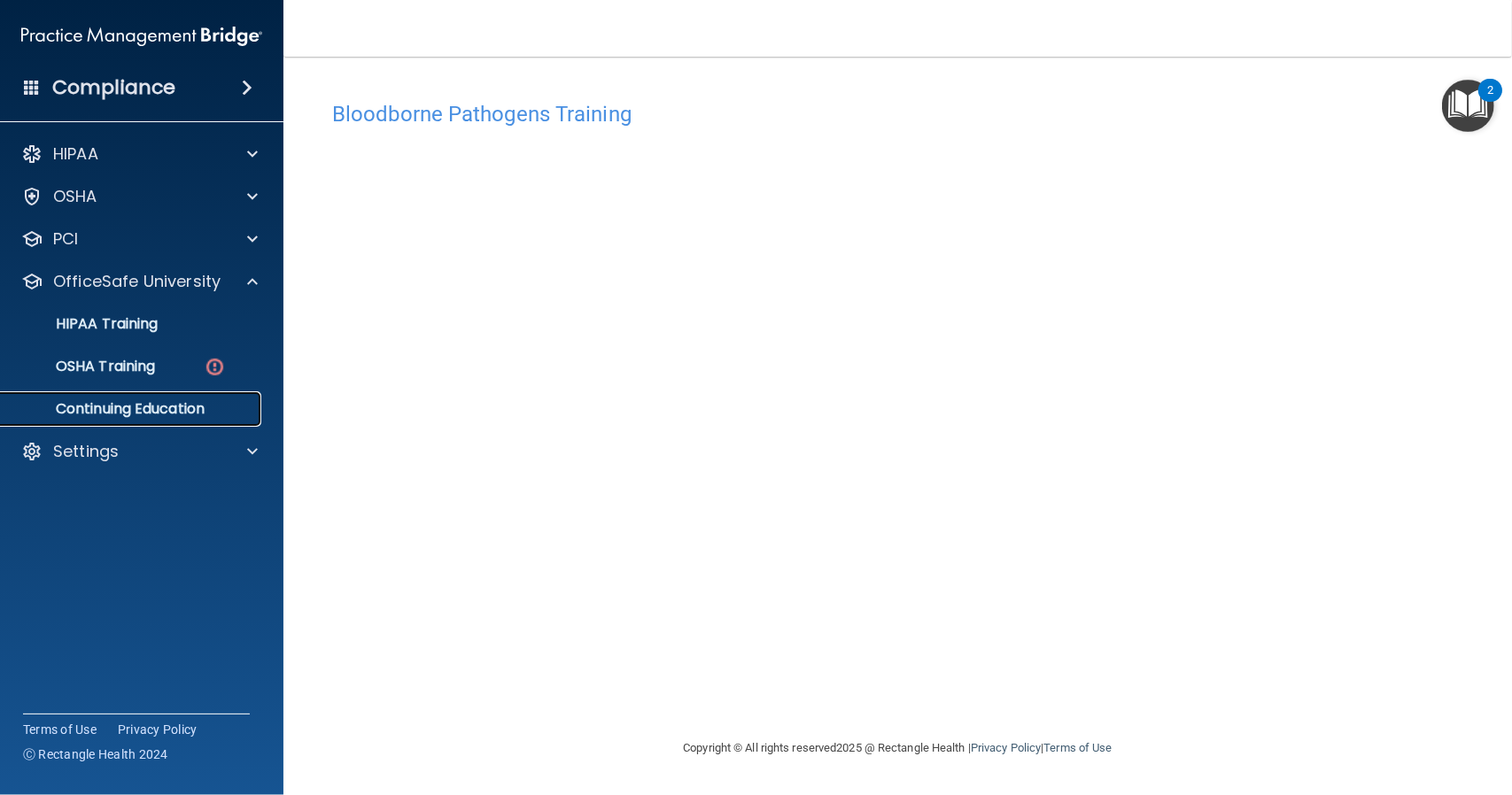
click at [149, 405] on p "Continuing Education" at bounding box center [132, 409] width 242 height 18
